Goal: Information Seeking & Learning: Learn about a topic

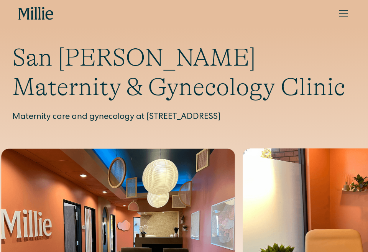
scroll to position [2216, 0]
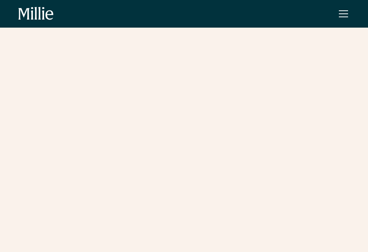
scroll to position [7, 0]
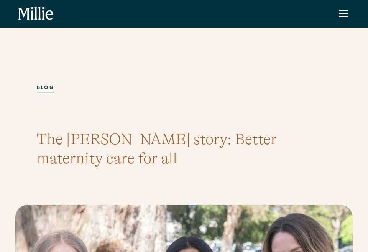
click at [180, 103] on div "blog" at bounding box center [184, 88] width 294 height 45
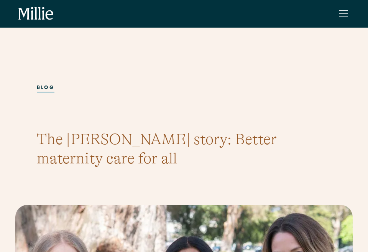
scroll to position [663, 0]
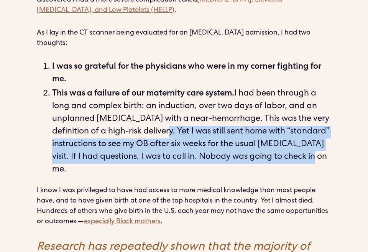
drag, startPoint x: 181, startPoint y: 98, endPoint x: 180, endPoint y: 136, distance: 37.9
type textarea "**********"
click at [180, 136] on li "This was a failure of our maternity care system. I had been through a long and …" at bounding box center [191, 132] width 279 height 88
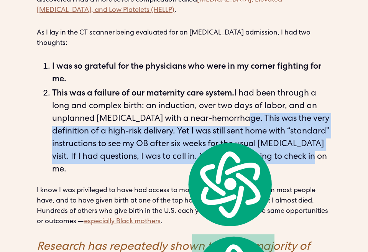
drag, startPoint x: 236, startPoint y: 85, endPoint x: 213, endPoint y: 138, distance: 56.8
click at [213, 138] on li "This was a failure of our maternity care system. I had been through a long and …" at bounding box center [191, 132] width 279 height 88
copy li "This was the very definition of a high-risk delivery. Yet I was still sent home…"
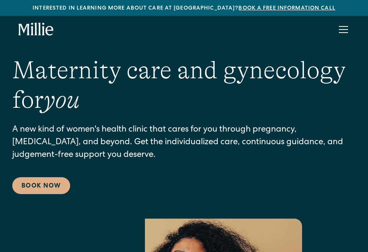
scroll to position [7, 0]
click at [136, 104] on h1 "Maternity care and gynecology for you" at bounding box center [183, 85] width 343 height 59
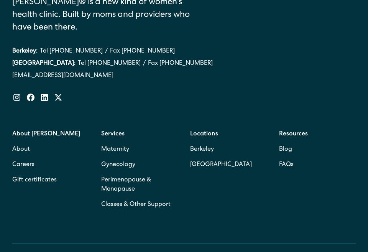
scroll to position [29, 0]
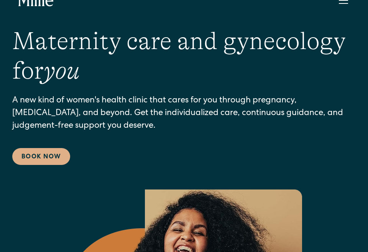
click at [203, 89] on div "Maternity care and gynecology for you A new kind of women's health clinic that …" at bounding box center [183, 95] width 343 height 138
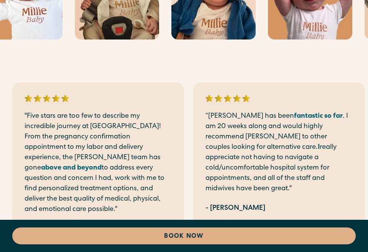
scroll to position [5036, 0]
